Goal: Transaction & Acquisition: Book appointment/travel/reservation

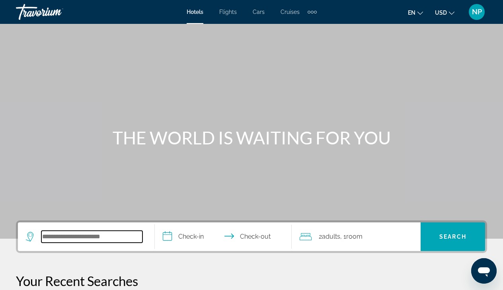
click at [58, 241] on input "Search widget" at bounding box center [91, 237] width 101 height 12
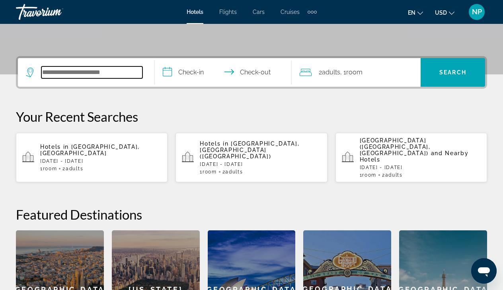
scroll to position [194, 0]
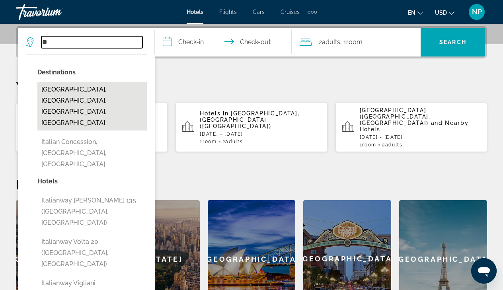
type input "*"
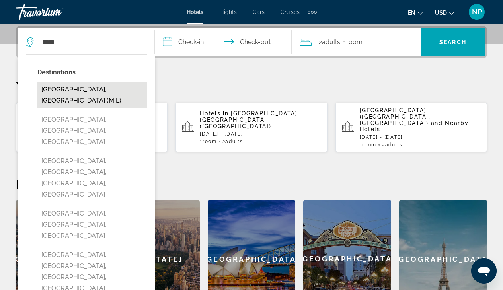
click at [66, 88] on button "[GEOGRAPHIC_DATA], [GEOGRAPHIC_DATA] (MIL)" at bounding box center [91, 95] width 109 height 26
type input "**********"
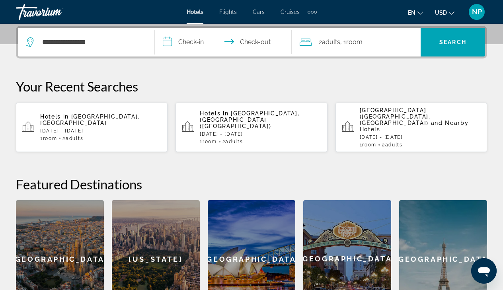
click at [169, 40] on input "**********" at bounding box center [225, 43] width 140 height 31
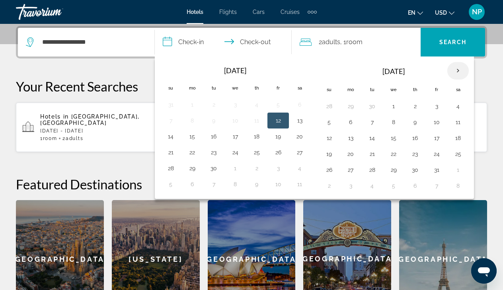
click at [458, 71] on th "Next month" at bounding box center [457, 70] width 21 height 17
click at [256, 168] on button "29" at bounding box center [256, 169] width 13 height 11
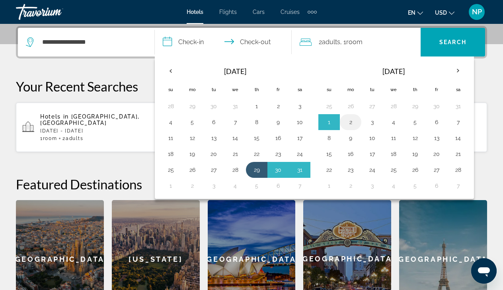
click at [349, 122] on button "2" at bounding box center [350, 121] width 13 height 11
type input "**********"
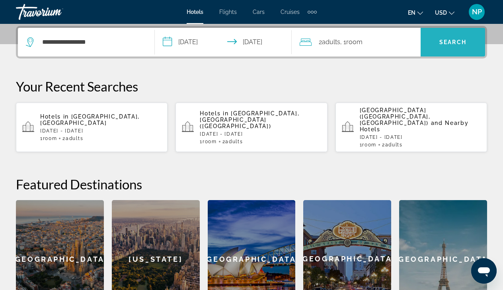
click at [445, 43] on span "Search" at bounding box center [452, 42] width 27 height 6
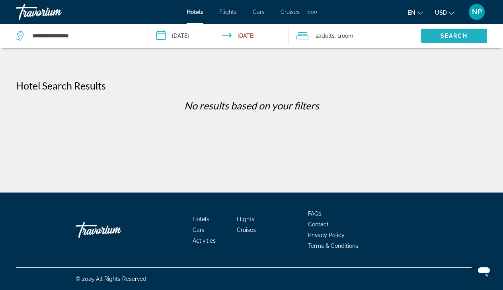
click at [439, 33] on span "Search widget" at bounding box center [454, 35] width 66 height 19
click at [21, 35] on icon "Search widget" at bounding box center [21, 36] width 10 height 10
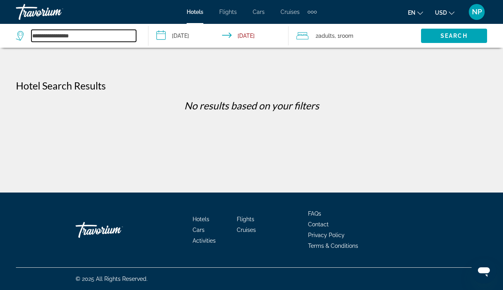
click at [96, 38] on input "**********" at bounding box center [83, 36] width 105 height 12
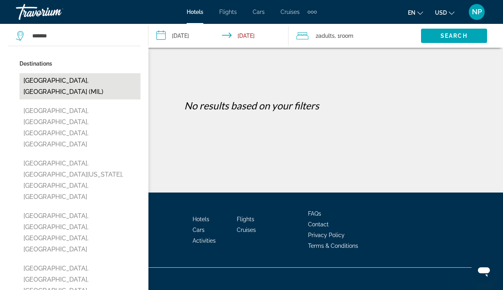
click at [66, 78] on button "[GEOGRAPHIC_DATA], [GEOGRAPHIC_DATA] (MIL)" at bounding box center [79, 86] width 121 height 26
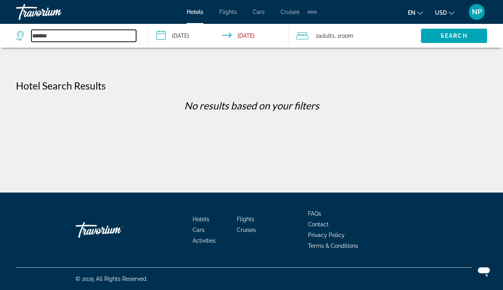
type input "**********"
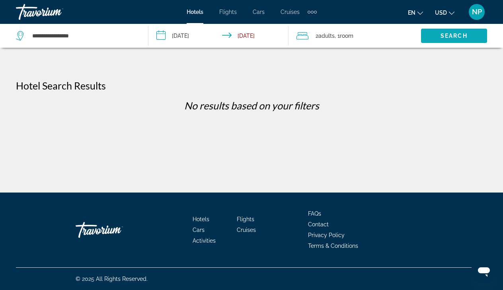
click at [464, 35] on span "Search" at bounding box center [453, 36] width 27 height 6
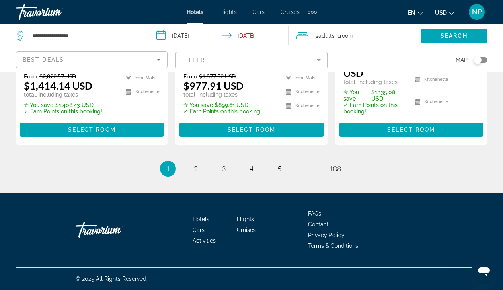
scroll to position [1138, 0]
click at [194, 169] on span "2" at bounding box center [196, 168] width 4 height 9
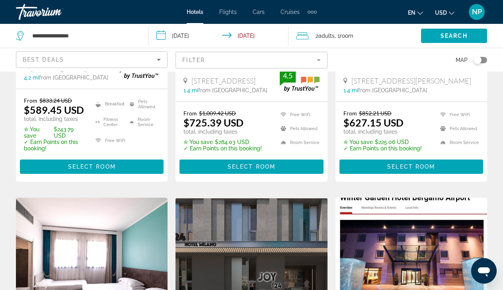
scroll to position [867, 0]
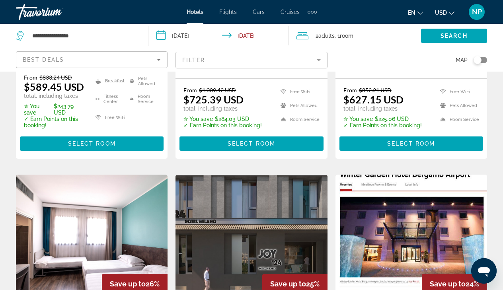
click at [317, 58] on mat-form-field "Filter" at bounding box center [250, 60] width 151 height 17
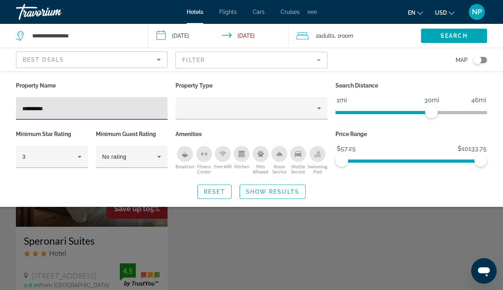
type input "*********"
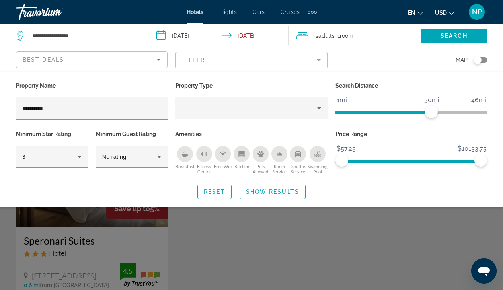
click at [100, 244] on div "Search widget" at bounding box center [251, 204] width 503 height 171
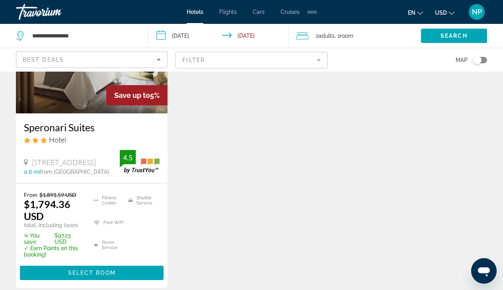
scroll to position [135, 0]
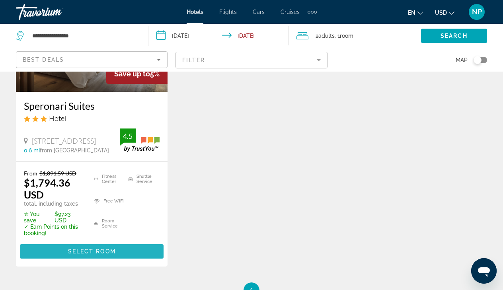
click at [72, 250] on span "Select Room" at bounding box center [92, 251] width 48 height 6
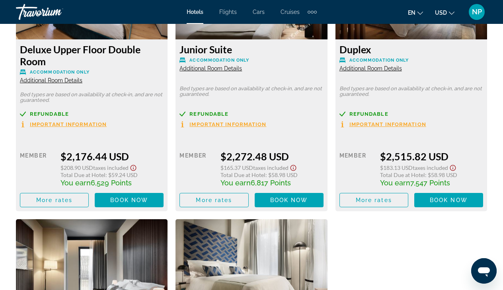
scroll to position [1575, 0]
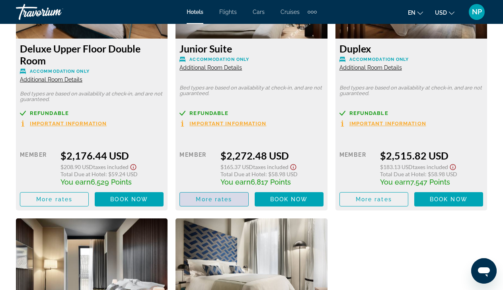
click at [212, 202] on span "More rates" at bounding box center [214, 199] width 36 height 6
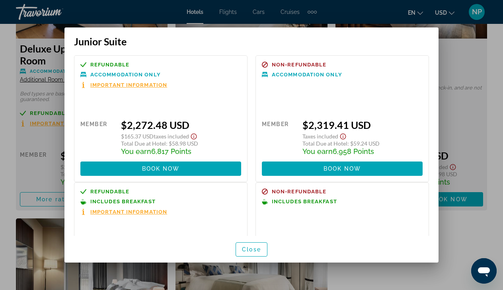
click at [7, 112] on div at bounding box center [251, 145] width 503 height 290
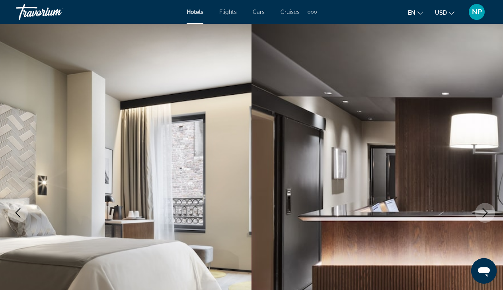
scroll to position [1575, 0]
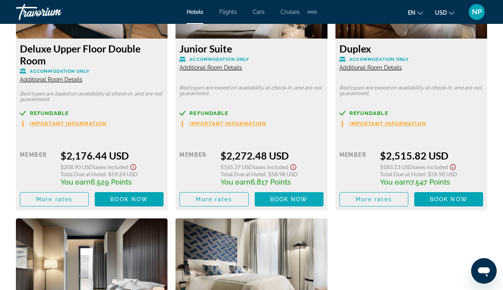
click at [295, 202] on span "Book now" at bounding box center [289, 199] width 38 height 6
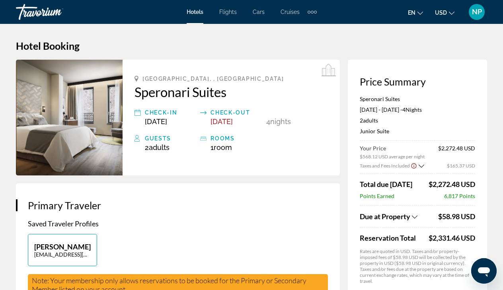
click at [98, 116] on img "Main content" at bounding box center [69, 118] width 107 height 116
click at [325, 70] on icon "Main content" at bounding box center [328, 71] width 14 height 14
